Goal: Use online tool/utility: Utilize a website feature to perform a specific function

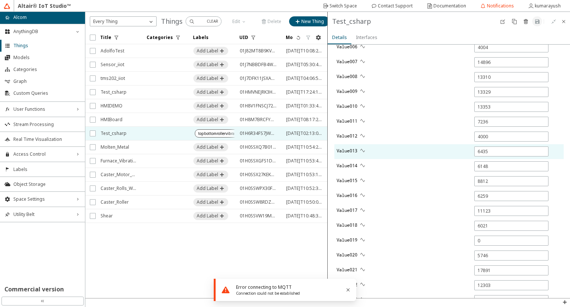
scroll to position [948, 0]
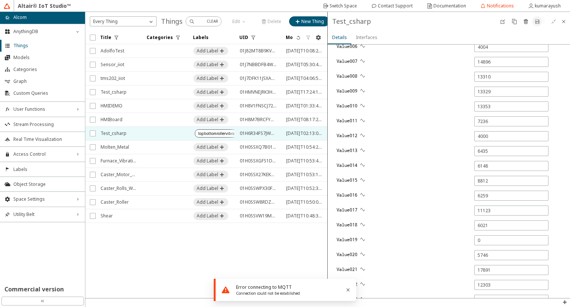
click at [262, 289] on div "Error connecting to MQTT" at bounding box center [291, 287] width 111 height 6
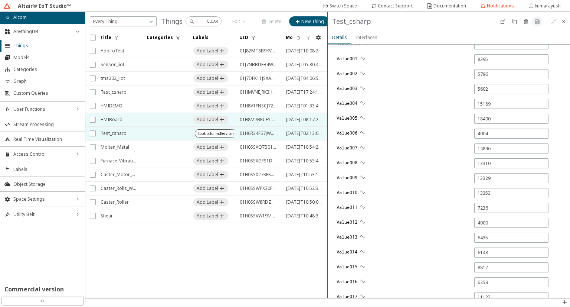
scroll to position [864, 0]
